Goal: Check status

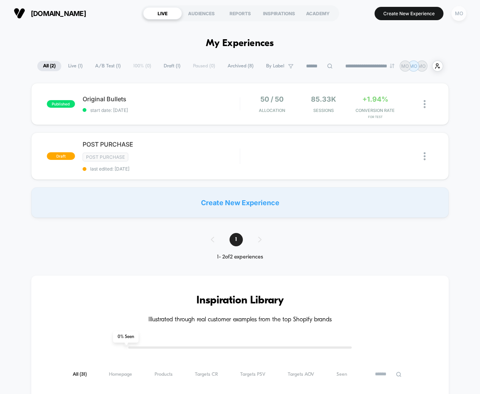
click at [462, 7] on div "MO" at bounding box center [459, 13] width 15 height 15
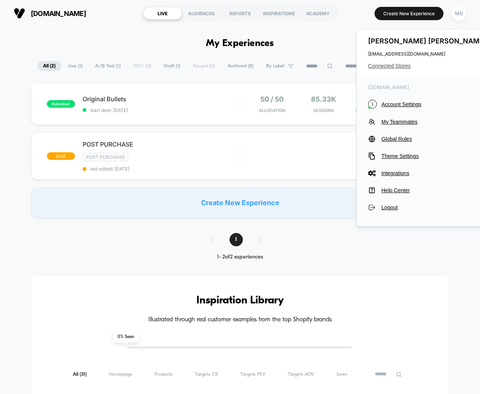
click at [403, 68] on span "Connected Stores" at bounding box center [428, 66] width 120 height 6
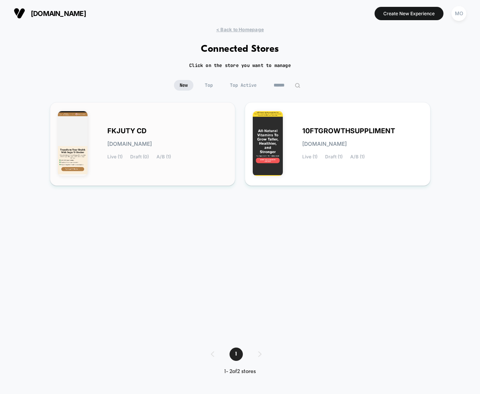
click at [158, 127] on div "FKJUTY CD [DOMAIN_NAME] Live (1) Draft (0) A/B (1)" at bounding box center [143, 144] width 170 height 68
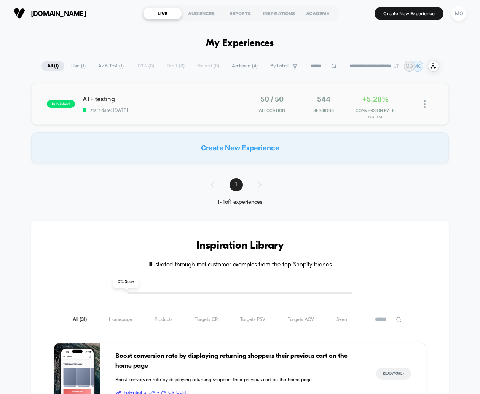
click at [165, 113] on span "start date: [DATE]" at bounding box center [161, 110] width 157 height 6
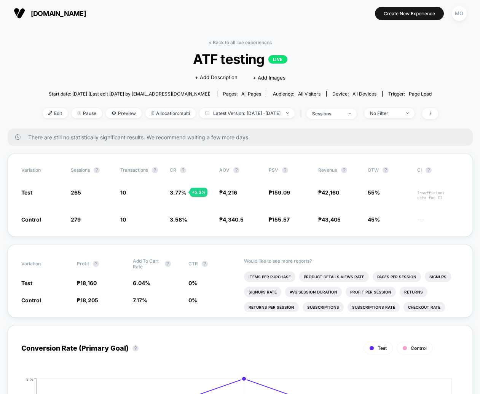
click at [170, 139] on span "There are still no statistically significant results. We recommend waiting a fe…" at bounding box center [243, 137] width 430 height 6
click at [170, 140] on span "There are still no statistically significant results. We recommend waiting a fe…" at bounding box center [243, 137] width 430 height 6
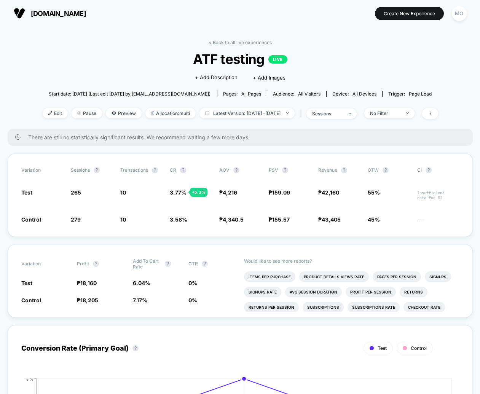
click at [170, 140] on span "There are still no statistically significant results. We recommend waiting a fe…" at bounding box center [243, 137] width 430 height 6
click at [171, 138] on span "There are still no statistically significant results. We recommend waiting a fe…" at bounding box center [243, 137] width 430 height 6
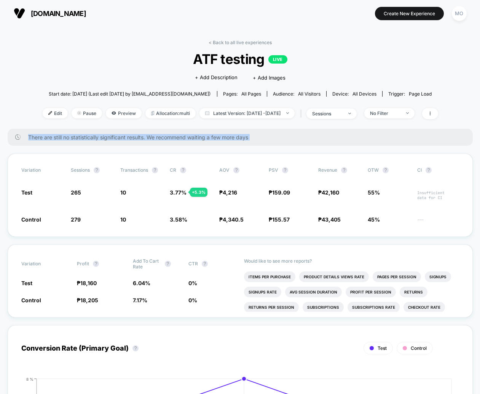
click at [171, 138] on span "There are still no statistically significant results. We recommend waiting a fe…" at bounding box center [243, 137] width 430 height 6
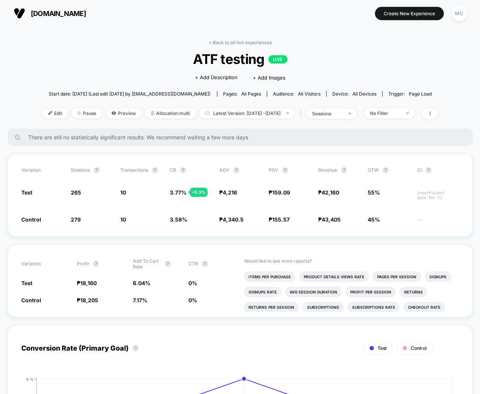
click at [171, 138] on span "There are still no statistically significant results. We recommend waiting a fe…" at bounding box center [243, 137] width 430 height 6
click at [172, 138] on span "There are still no statistically significant results. We recommend waiting a fe…" at bounding box center [243, 137] width 430 height 6
click at [173, 138] on span "There are still no statistically significant results. We recommend waiting a fe…" at bounding box center [243, 137] width 430 height 6
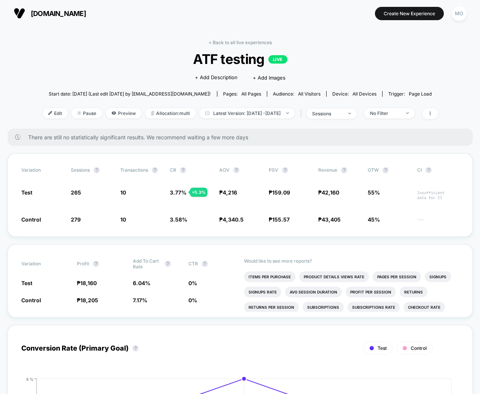
click at [167, 136] on span "There are still no statistically significant results. We recommend waiting a fe…" at bounding box center [243, 137] width 430 height 6
click at [167, 137] on span "There are still no statistically significant results. We recommend waiting a fe…" at bounding box center [243, 137] width 430 height 6
